Goal: Complete application form: Complete application form

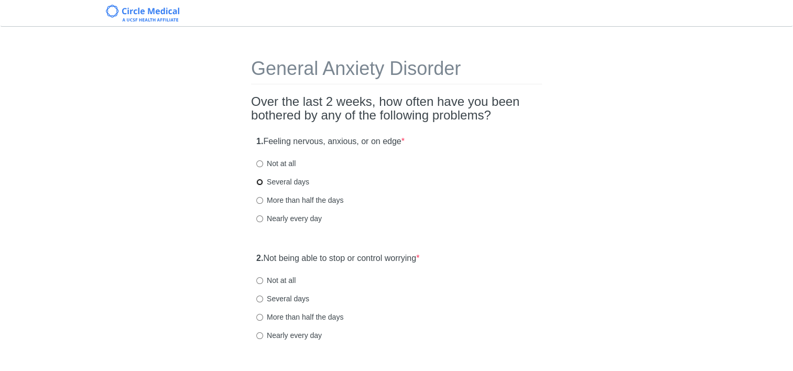
click at [261, 180] on input "Several days" at bounding box center [259, 182] width 7 height 7
radio input "true"
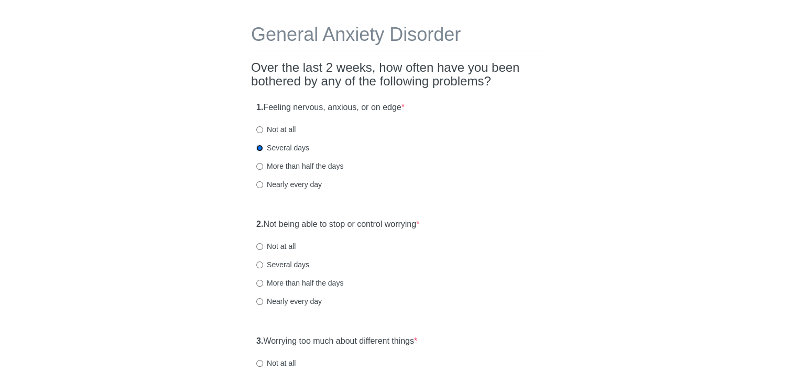
scroll to position [52, 0]
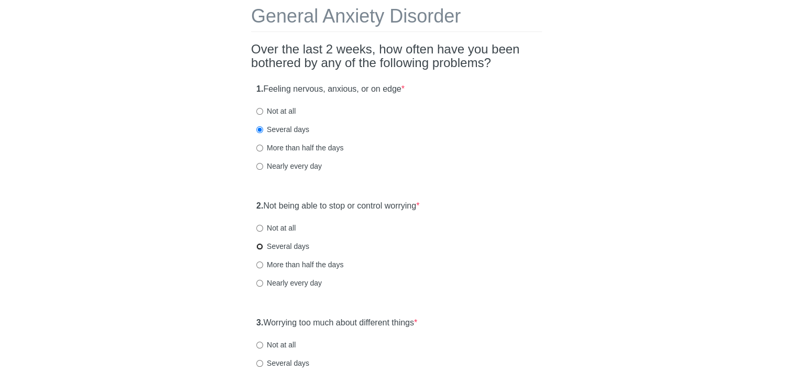
click at [261, 247] on input "Several days" at bounding box center [259, 246] width 7 height 7
radio input "true"
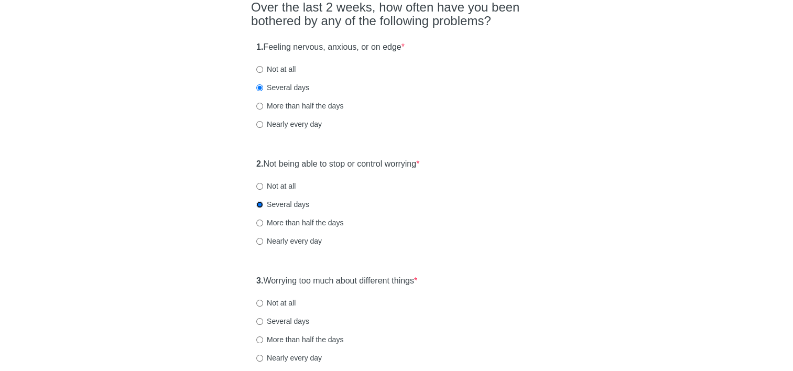
scroll to position [157, 0]
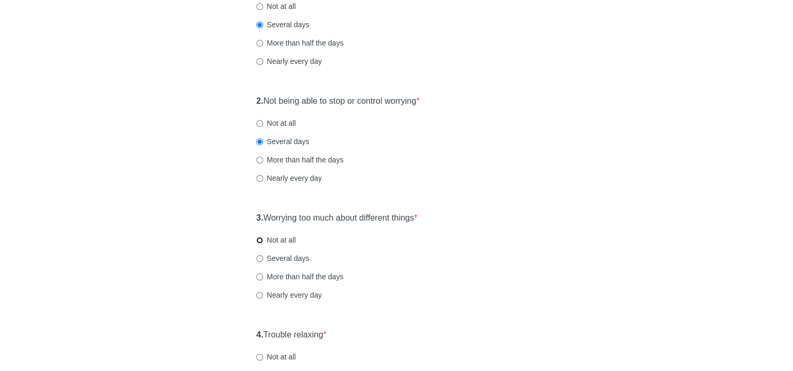
click at [259, 241] on input "Not at all" at bounding box center [259, 240] width 7 height 7
radio input "true"
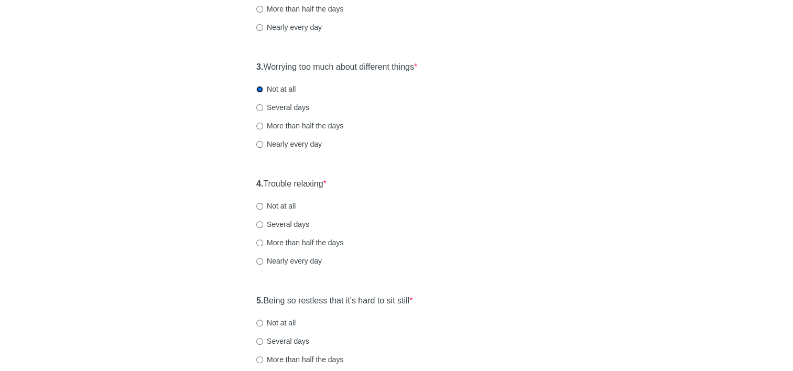
scroll to position [314, 0]
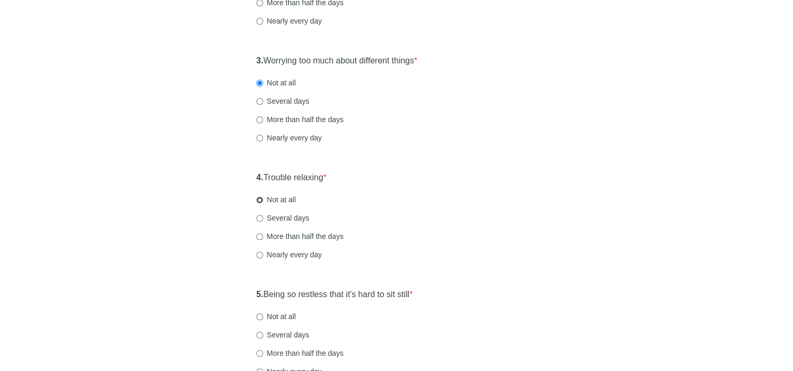
click at [259, 200] on input "Not at all" at bounding box center [259, 200] width 7 height 7
radio input "true"
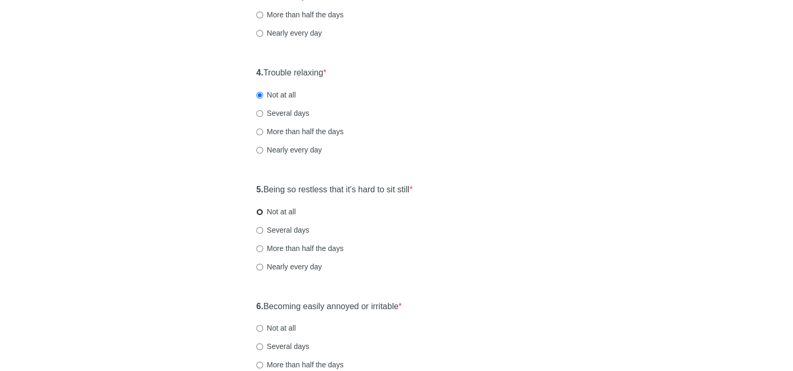
click at [259, 214] on input "Not at all" at bounding box center [259, 212] width 7 height 7
radio input "true"
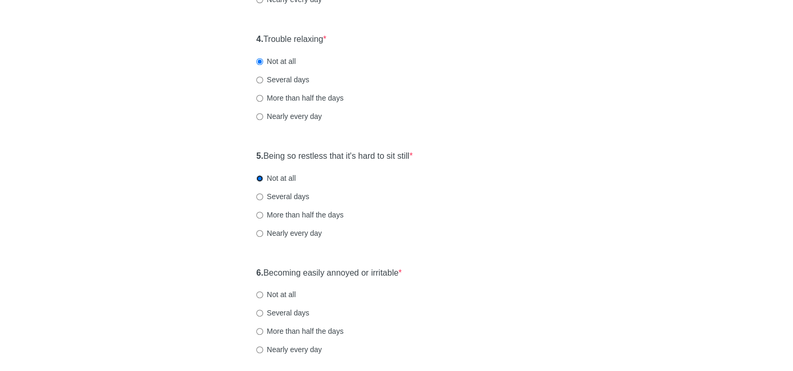
scroll to position [472, 0]
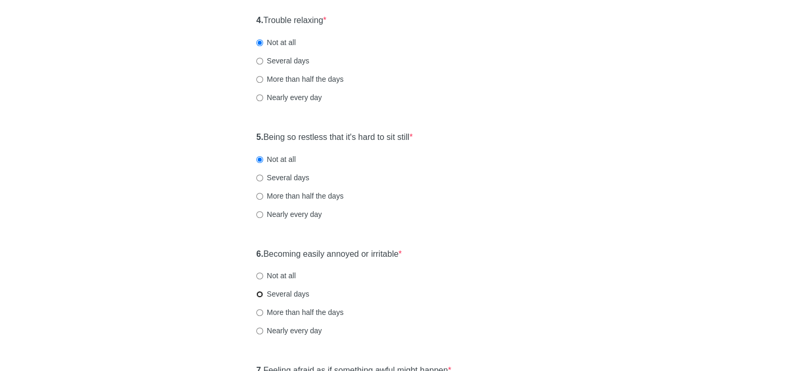
click at [258, 295] on input "Several days" at bounding box center [259, 294] width 7 height 7
radio input "true"
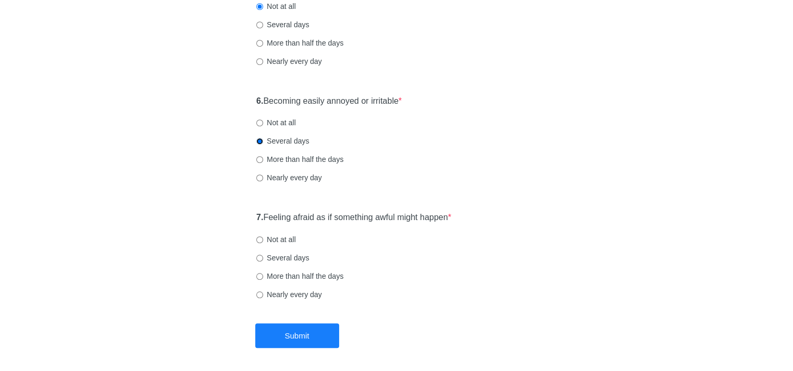
scroll to position [629, 0]
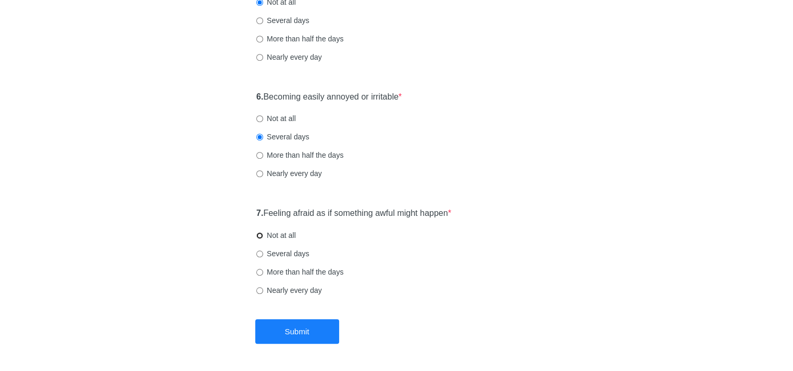
click at [260, 235] on input "Not at all" at bounding box center [259, 235] width 7 height 7
radio input "true"
click at [282, 332] on button "Submit" at bounding box center [297, 331] width 84 height 25
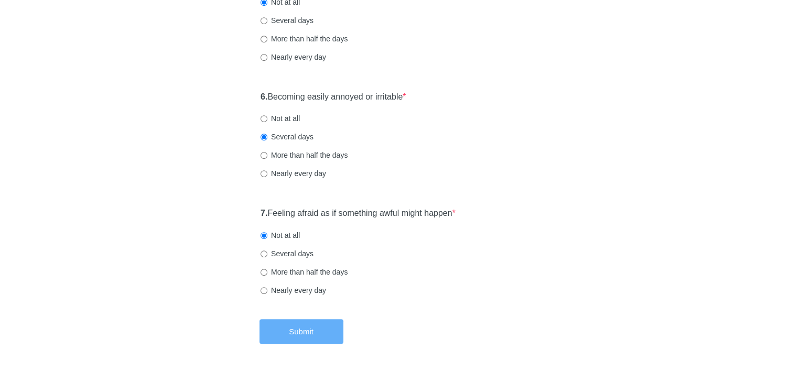
scroll to position [0, 0]
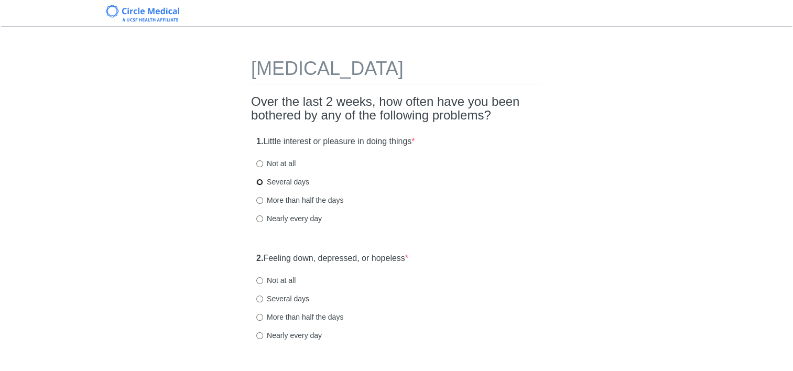
click at [258, 182] on input "Several days" at bounding box center [259, 182] width 7 height 7
radio input "true"
click at [260, 299] on input "Several days" at bounding box center [259, 299] width 7 height 7
radio input "true"
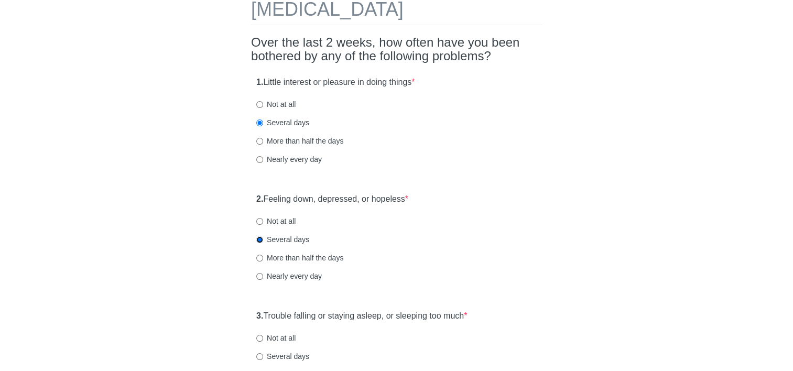
scroll to position [105, 0]
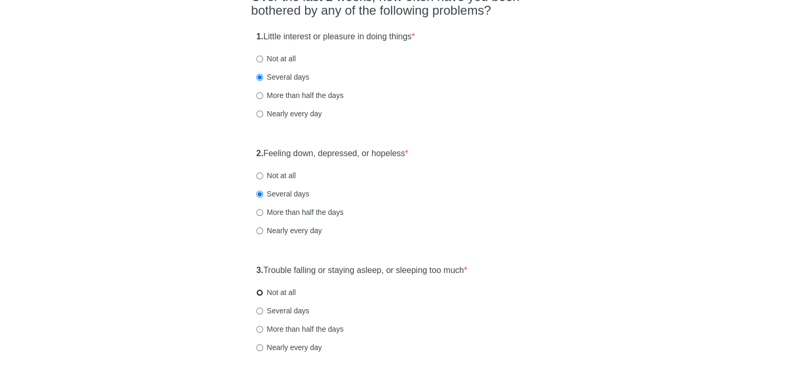
click at [260, 291] on input "Not at all" at bounding box center [259, 292] width 7 height 7
radio input "true"
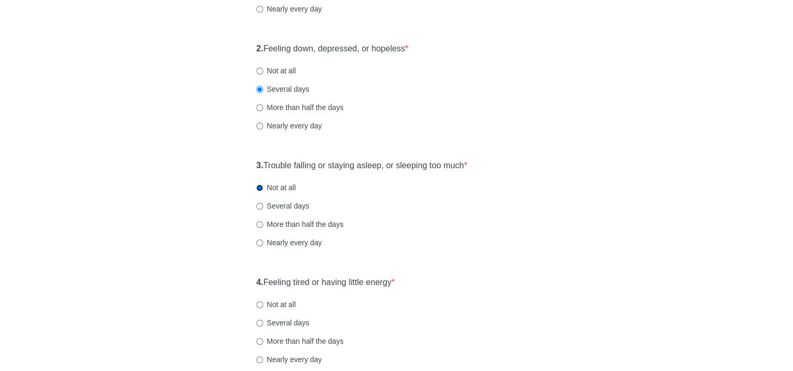
scroll to position [314, 0]
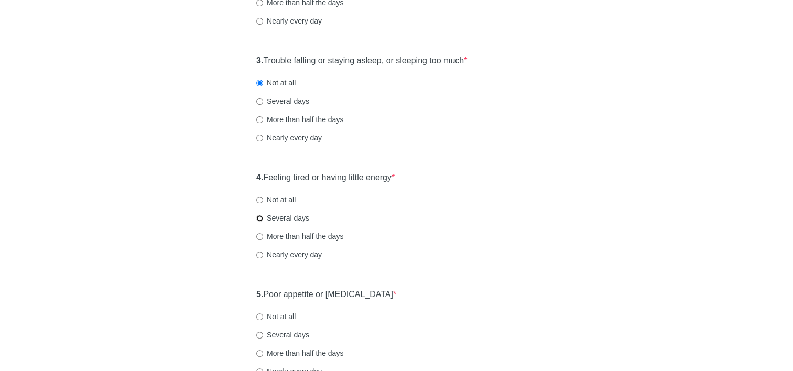
click at [261, 215] on input "Several days" at bounding box center [259, 218] width 7 height 7
radio input "true"
click at [260, 201] on input "Not at all" at bounding box center [259, 200] width 7 height 7
radio input "true"
click at [261, 217] on input "Several days" at bounding box center [259, 218] width 7 height 7
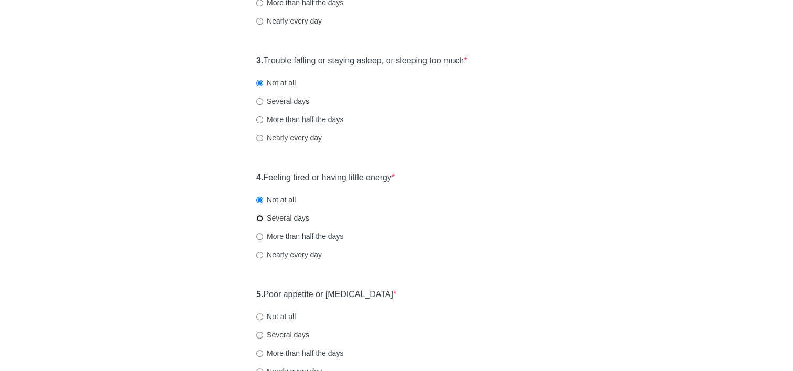
radio input "true"
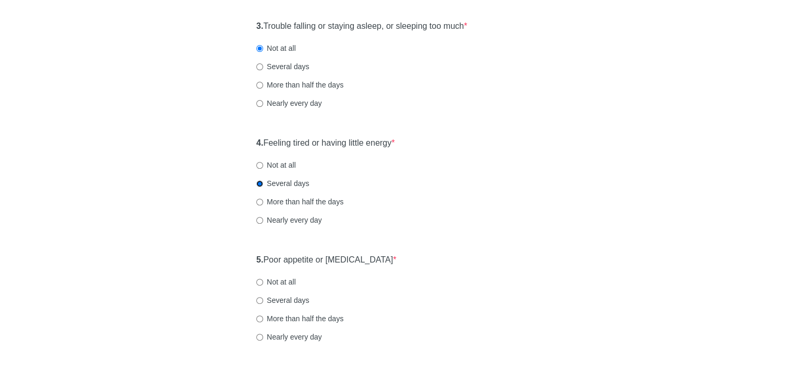
scroll to position [367, 0]
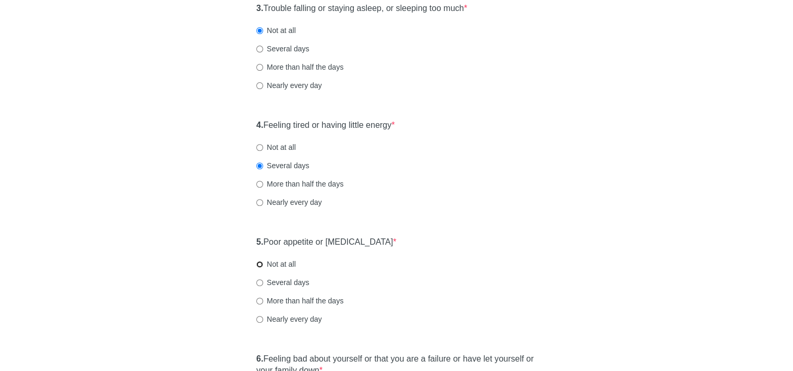
click at [258, 264] on input "Not at all" at bounding box center [259, 264] width 7 height 7
radio input "true"
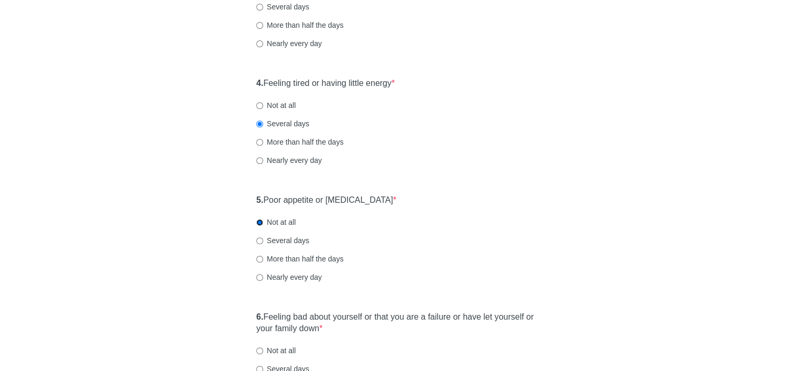
scroll to position [472, 0]
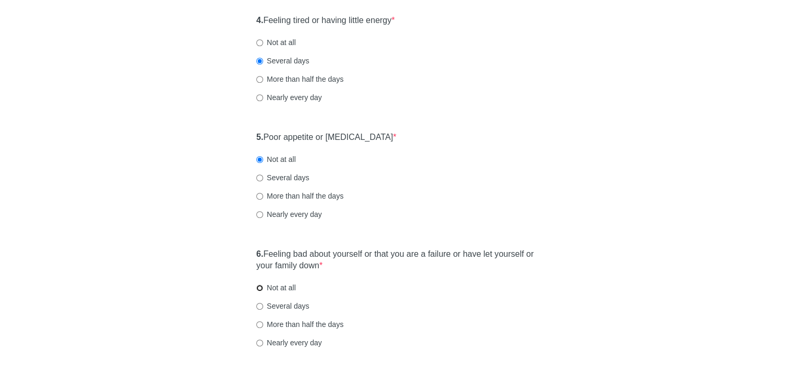
click at [260, 287] on input "Not at all" at bounding box center [259, 288] width 7 height 7
radio input "true"
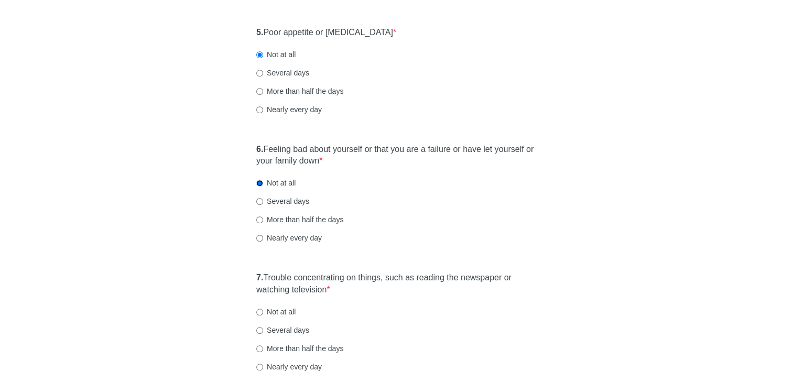
scroll to position [681, 0]
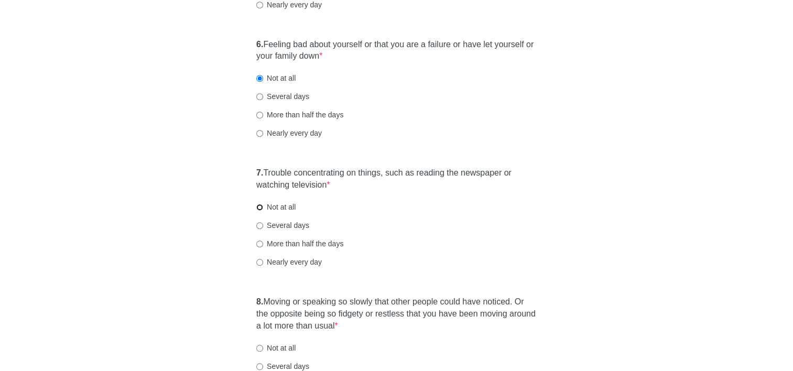
click at [259, 208] on input "Not at all" at bounding box center [259, 207] width 7 height 7
radio input "true"
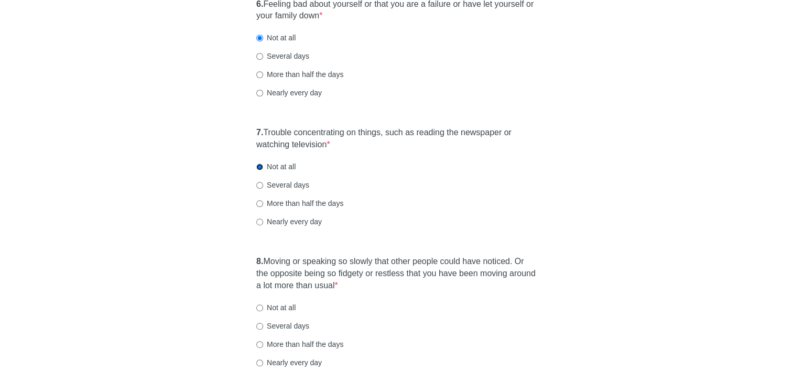
scroll to position [786, 0]
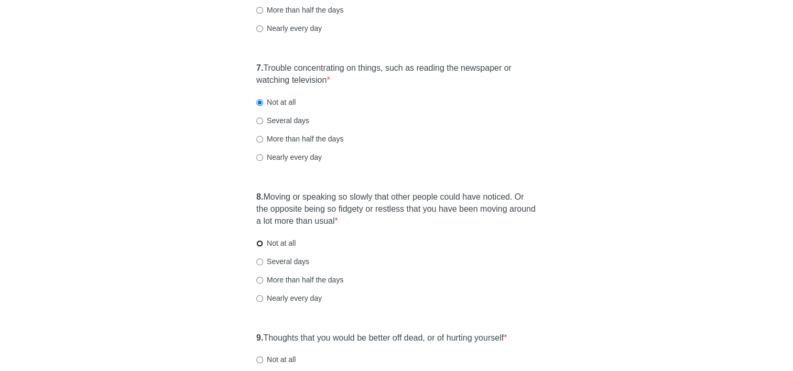
click at [259, 242] on input "Not at all" at bounding box center [259, 243] width 7 height 7
radio input "true"
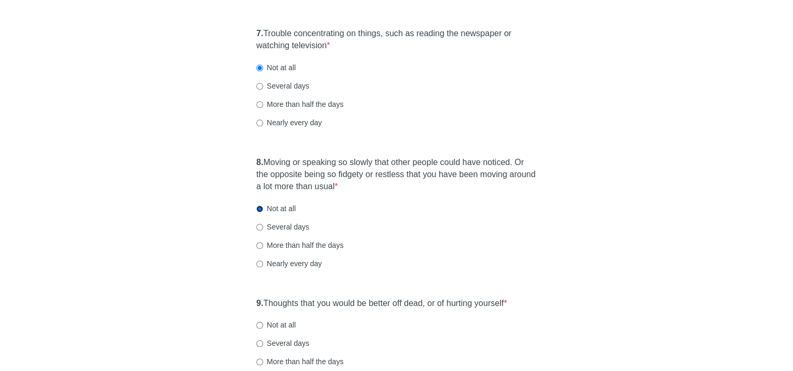
scroll to position [891, 0]
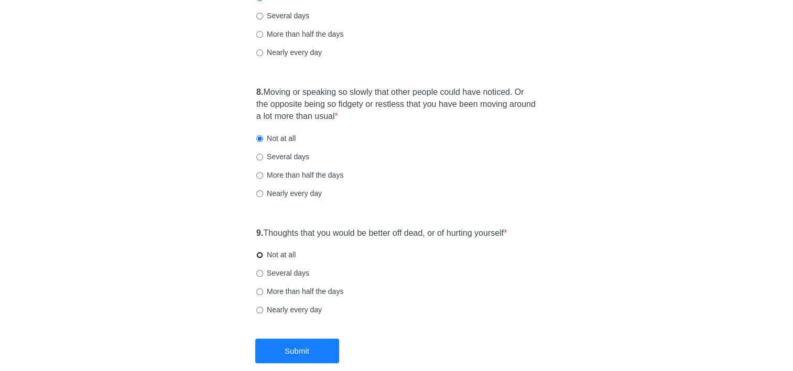
click at [260, 254] on input "Not at all" at bounding box center [259, 255] width 7 height 7
radio input "true"
click at [287, 352] on button "Submit" at bounding box center [297, 351] width 84 height 25
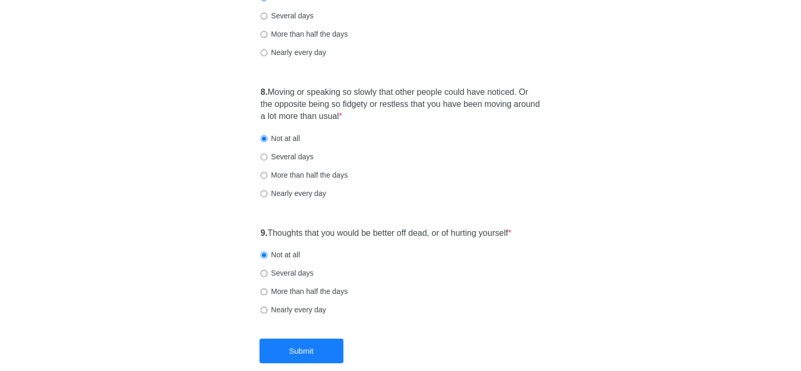
scroll to position [0, 0]
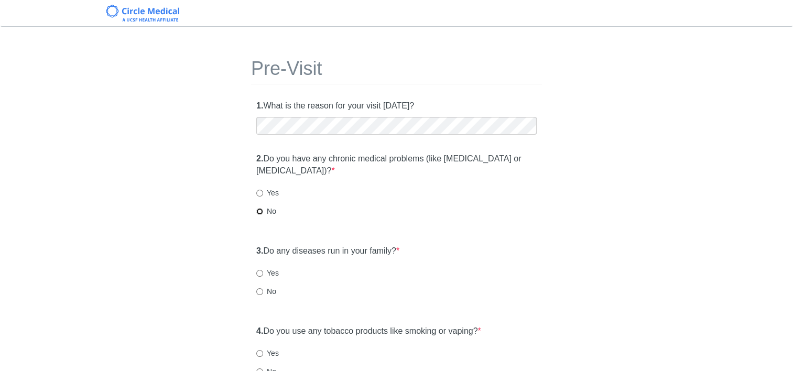
click at [258, 212] on input "No" at bounding box center [259, 211] width 7 height 7
radio input "true"
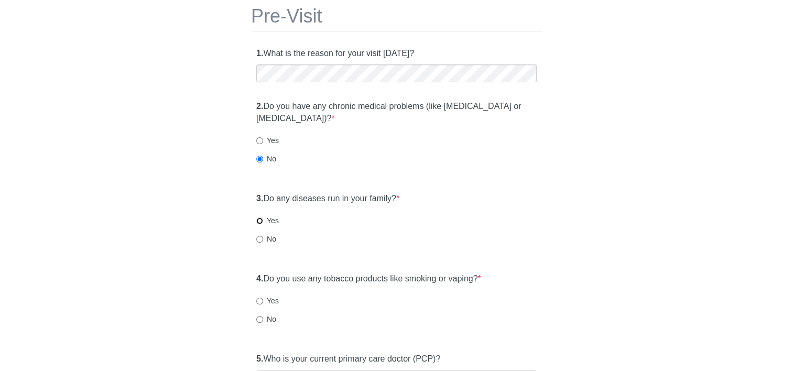
click at [262, 220] on input "Yes" at bounding box center [259, 220] width 7 height 7
radio input "true"
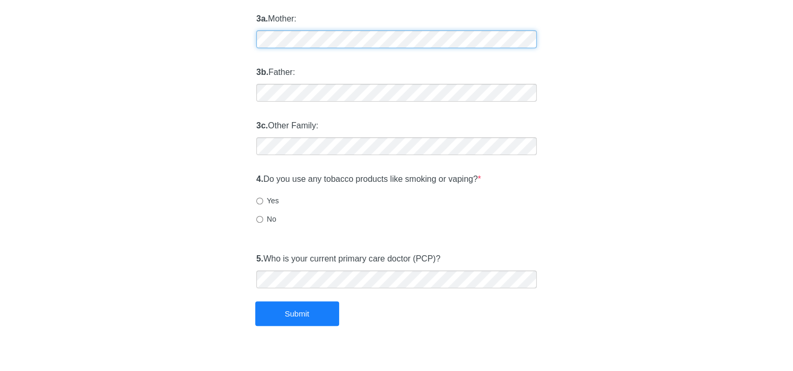
scroll to position [314, 0]
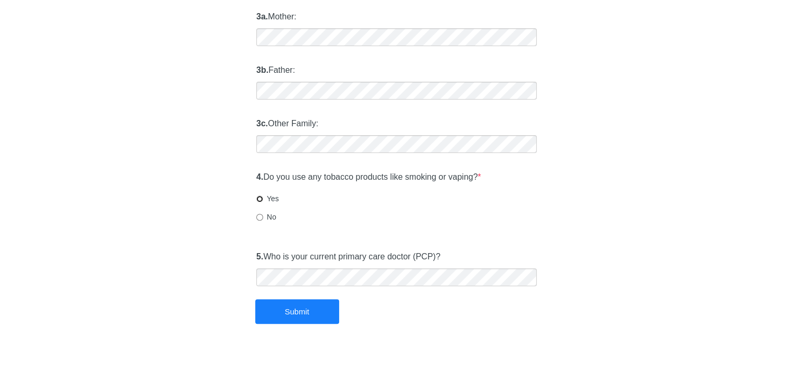
click at [259, 199] on input "Yes" at bounding box center [259, 198] width 7 height 7
radio input "true"
click at [274, 306] on button "Submit" at bounding box center [297, 311] width 84 height 25
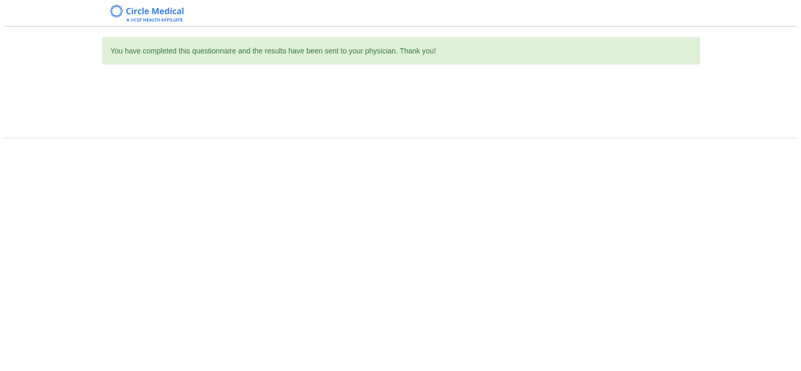
scroll to position [0, 0]
